Goal: Task Accomplishment & Management: Manage account settings

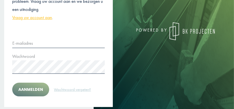
scroll to position [74, 0]
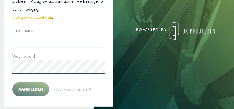
type input "**********"
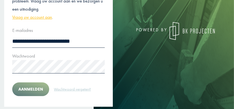
click at [29, 89] on button "Aanmelden" at bounding box center [30, 89] width 37 height 14
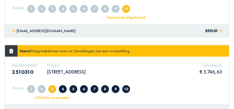
scroll to position [185, 0]
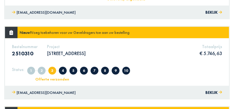
click at [80, 54] on p "[STREET_ADDRESS]" at bounding box center [66, 53] width 39 height 6
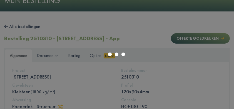
scroll to position [56, 0]
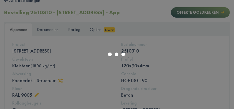
click at [54, 30] on div at bounding box center [117, 54] width 234 height 109
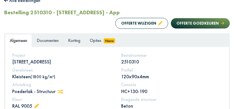
click at [51, 41] on span "Documenten" at bounding box center [48, 40] width 22 height 6
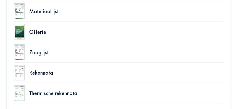
scroll to position [111, 0]
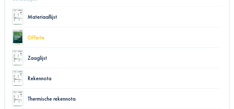
click at [40, 39] on div "Offerte" at bounding box center [125, 38] width 195 height 6
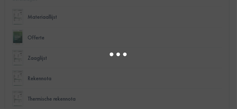
select select "******"
type input "*"
select select "****"
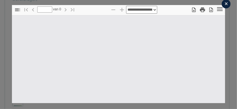
type input "*"
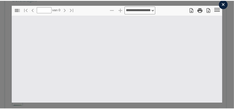
scroll to position [3, 0]
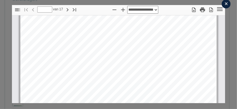
select select "****"
click at [223, 4] on div "×" at bounding box center [226, 3] width 9 height 9
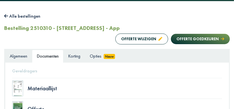
scroll to position [18, 0]
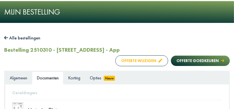
click at [152, 60] on button "Offerte wijzigen" at bounding box center [142, 60] width 53 height 11
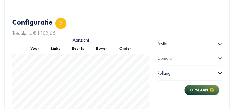
scroll to position [196, 0]
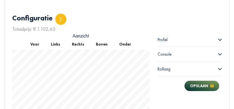
click at [177, 40] on div "Profiel" at bounding box center [190, 39] width 65 height 14
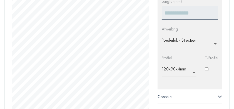
scroll to position [270, 0]
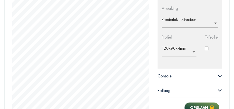
click at [189, 51] on input "text" at bounding box center [181, 50] width 38 height 9
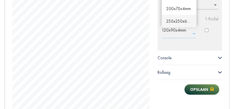
scroll to position [251, 0]
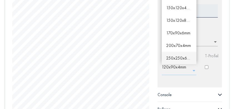
click at [179, 58] on span "250x250x6mm" at bounding box center [179, 57] width 27 height 5
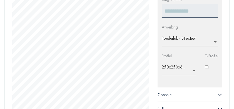
click at [178, 70] on input "text" at bounding box center [181, 68] width 38 height 9
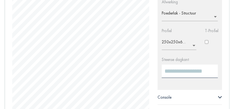
scroll to position [282, 0]
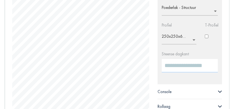
click at [194, 65] on input "number" at bounding box center [190, 65] width 56 height 13
click at [180, 67] on input "number" at bounding box center [190, 65] width 56 height 13
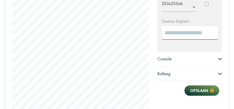
scroll to position [319, 0]
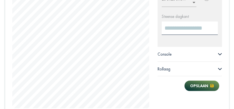
click at [184, 57] on div "Console" at bounding box center [190, 54] width 65 height 14
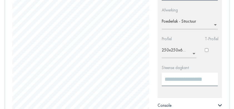
scroll to position [264, 0]
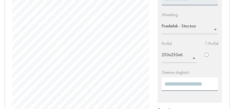
click at [181, 54] on input "text" at bounding box center [181, 56] width 38 height 9
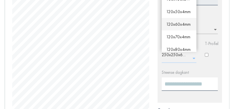
scroll to position [10, 0]
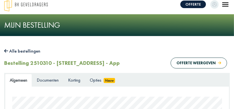
scroll to position [37, 0]
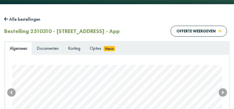
click at [45, 50] on span "Documenten" at bounding box center [48, 48] width 22 height 6
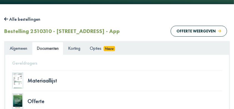
click at [30, 50] on link "Algemeen" at bounding box center [18, 48] width 27 height 13
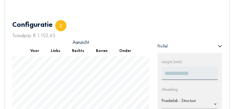
scroll to position [171, 0]
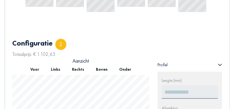
click at [79, 70] on button "Rechts" at bounding box center [78, 69] width 24 height 11
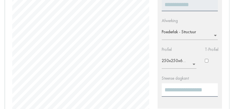
scroll to position [264, 0]
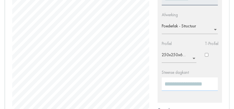
click at [181, 82] on input "***" at bounding box center [190, 83] width 56 height 13
drag, startPoint x: 179, startPoint y: 84, endPoint x: 156, endPoint y: 82, distance: 23.4
type input "*"
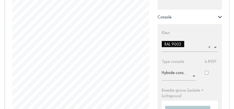
scroll to position [393, 0]
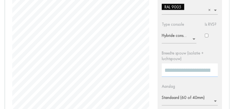
click at [176, 70] on input "***" at bounding box center [190, 69] width 56 height 13
type input "***"
click at [190, 95] on input "text" at bounding box center [192, 99] width 60 height 9
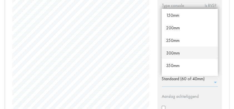
scroll to position [37, 0]
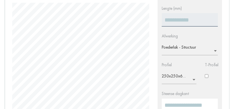
scroll to position [264, 0]
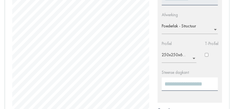
click at [181, 57] on input "text" at bounding box center [181, 56] width 38 height 9
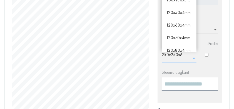
scroll to position [28, 0]
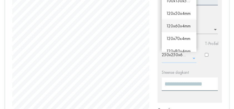
drag, startPoint x: 179, startPoint y: 26, endPoint x: 176, endPoint y: 28, distance: 3.5
click at [179, 26] on span "120x60x4mm" at bounding box center [178, 25] width 24 height 5
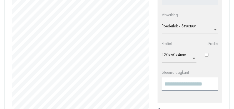
click at [176, 55] on input "text" at bounding box center [181, 56] width 38 height 9
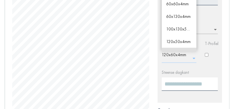
scroll to position [62, 0]
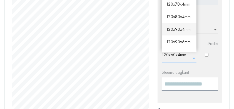
click at [176, 28] on span "120x90x4mm" at bounding box center [178, 28] width 24 height 5
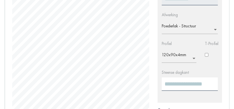
click at [50, 108] on html "Offerte [PERSON_NAME] [PERSON_NAME], [PERSON_NAME] [PERSON_NAME] gegevens Mijn …" at bounding box center [117, 68] width 234 height 664
click at [19, 108] on html "Offerte [PERSON_NAME] [PERSON_NAME], [PERSON_NAME] [PERSON_NAME] gegevens Mijn …" at bounding box center [117, 68] width 234 height 664
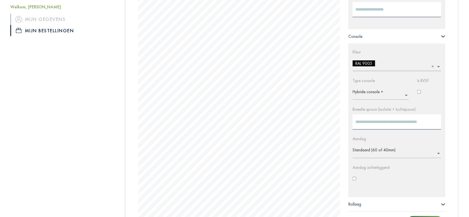
scroll to position [412, 0]
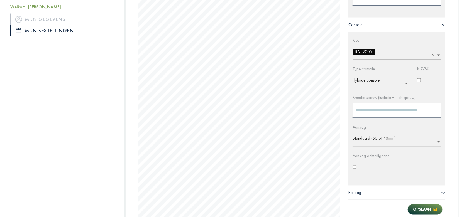
click at [237, 108] on input "text" at bounding box center [398, 140] width 92 height 9
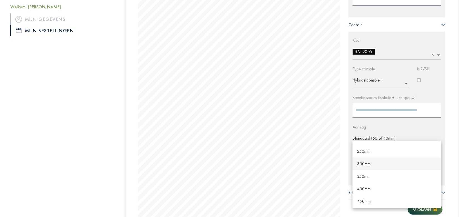
scroll to position [0, 0]
click at [237, 108] on div "200mm" at bounding box center [396, 160] width 89 height 13
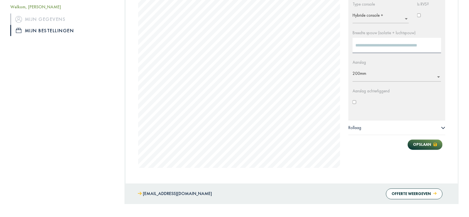
scroll to position [412, 0]
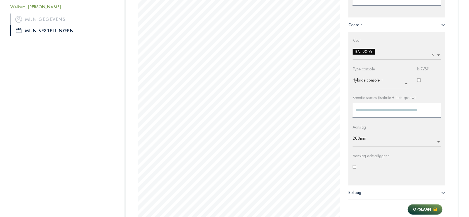
click at [237, 108] on div "Rollaag" at bounding box center [396, 193] width 97 height 14
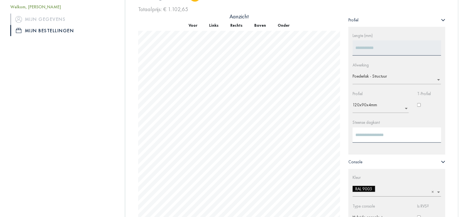
scroll to position [263, 0]
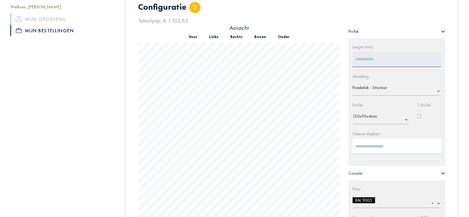
click at [237, 108] on input "*" at bounding box center [396, 146] width 89 height 15
drag, startPoint x: 394, startPoint y: 151, endPoint x: 364, endPoint y: 154, distance: 30.2
click at [237, 108] on div "Steense dagkant *" at bounding box center [396, 146] width 97 height 30
type input "***"
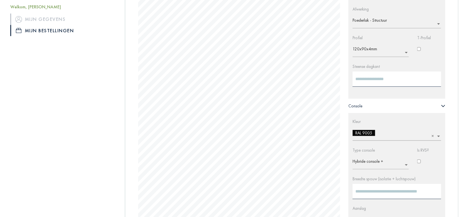
scroll to position [342, 0]
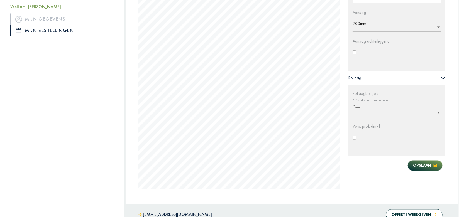
scroll to position [528, 0]
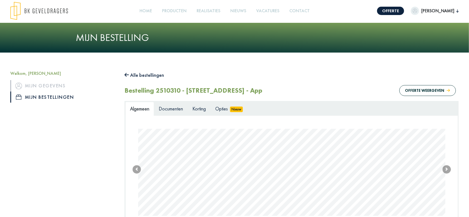
scroll to position [0, 0]
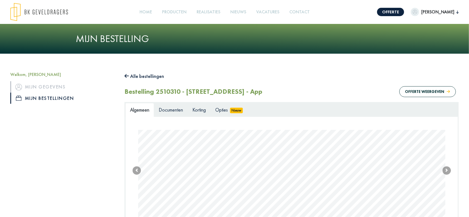
click at [148, 76] on button "Alle bestellingen" at bounding box center [144, 76] width 40 height 9
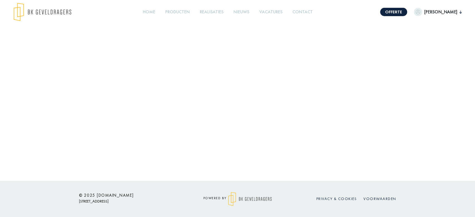
click at [441, 13] on span "[PERSON_NAME]" at bounding box center [440, 12] width 37 height 7
click at [433, 50] on link "Mijn bestellingen" at bounding box center [425, 52] width 65 height 10
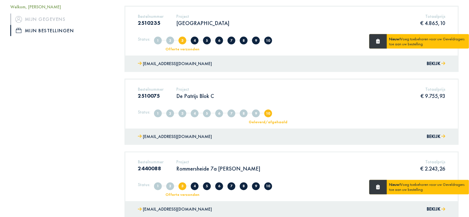
scroll to position [408, 0]
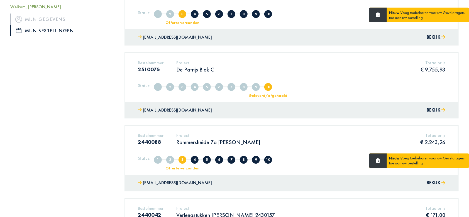
click at [366, 82] on div "Status: 1 Aangemaakt 2 Volledig 3 Offerte verzonden 4 Offerte in overleg 5 Offe…" at bounding box center [291, 89] width 307 height 14
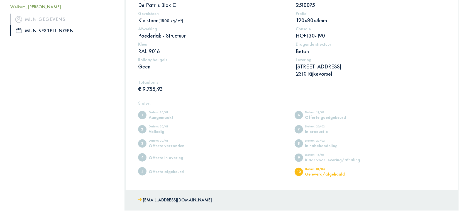
scroll to position [34, 0]
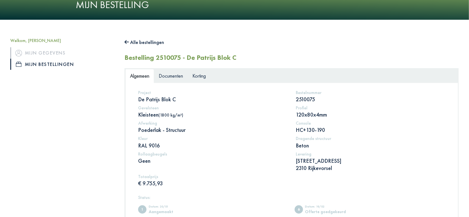
click at [174, 68] on div "Algemeen Documenten Korting Project De Patrijs Blok C Bestelnummer 2510075 Geve…" at bounding box center [291, 186] width 334 height 237
click at [173, 73] on span "Documenten" at bounding box center [171, 76] width 24 height 6
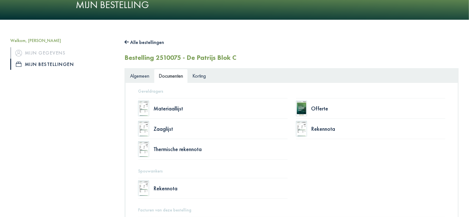
scroll to position [71, 0]
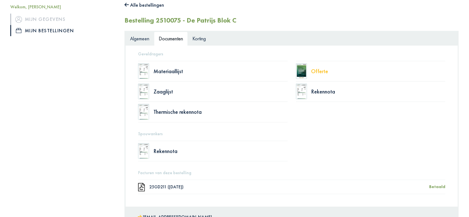
click at [324, 71] on div "Offerte" at bounding box center [378, 71] width 134 height 6
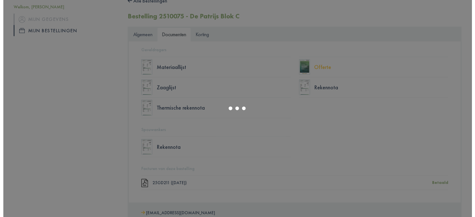
scroll to position [68, 0]
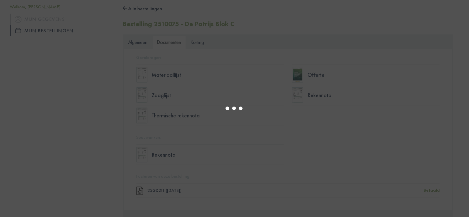
select select "******"
type input "*"
select select "****"
type input "*"
select select "****"
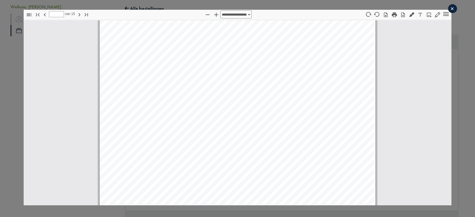
scroll to position [2935, 0]
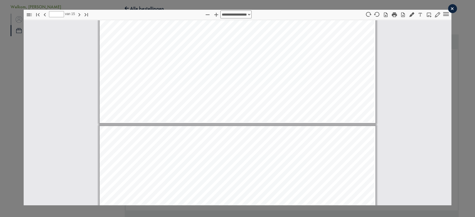
type input "*"
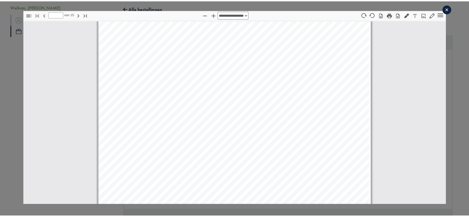
scroll to position [3232, 0]
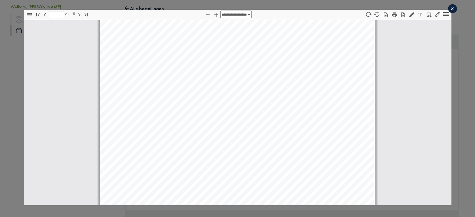
click at [448, 8] on div "×" at bounding box center [452, 8] width 9 height 9
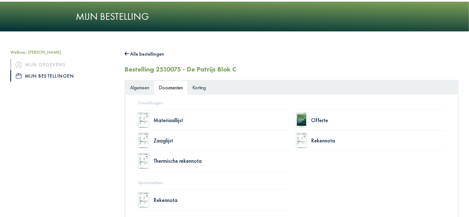
scroll to position [0, 0]
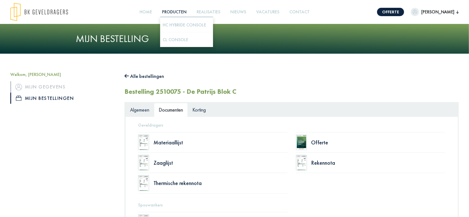
click at [184, 13] on link "Producten +" at bounding box center [174, 12] width 29 height 13
click at [184, 23] on link "HC Hybride Console" at bounding box center [184, 25] width 43 height 6
